Goal: Entertainment & Leisure: Consume media (video, audio)

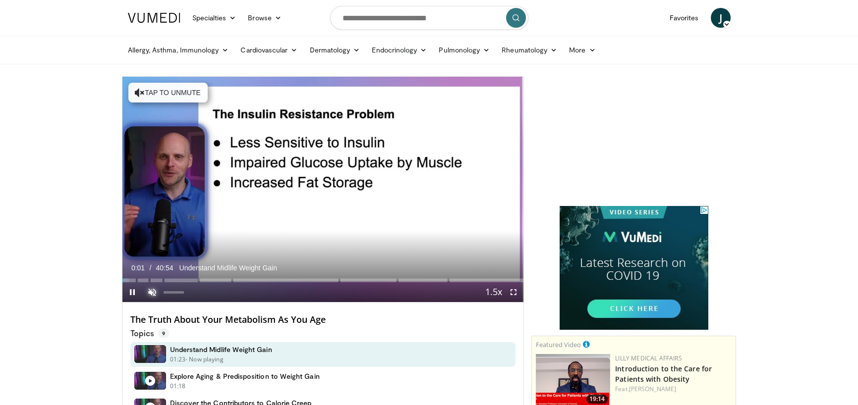
click at [151, 294] on span "Video Player" at bounding box center [152, 292] width 20 height 20
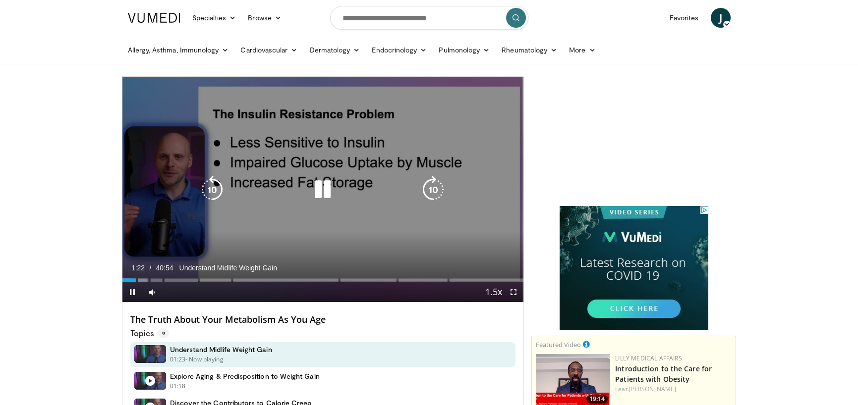
click at [312, 184] on icon "Video Player" at bounding box center [323, 190] width 28 height 28
